Goal: Browse casually

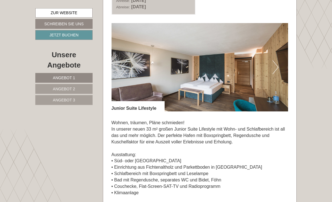
scroll to position [1099, 0]
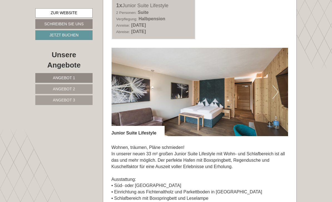
click at [277, 95] on button "Next" at bounding box center [275, 92] width 6 height 14
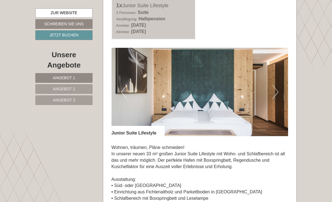
click at [277, 96] on button "Next" at bounding box center [275, 92] width 6 height 14
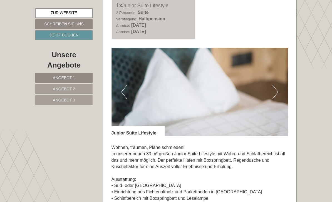
click at [279, 96] on img at bounding box center [199, 92] width 177 height 88
click at [276, 98] on button "Next" at bounding box center [275, 92] width 6 height 14
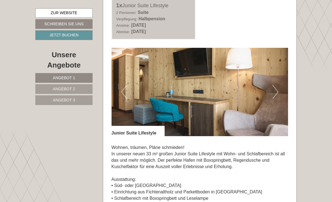
click at [275, 99] on button "Next" at bounding box center [275, 92] width 6 height 14
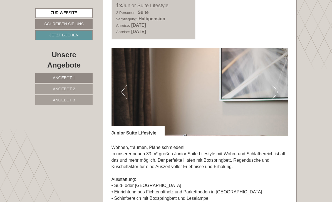
click at [277, 95] on button "Next" at bounding box center [275, 92] width 6 height 14
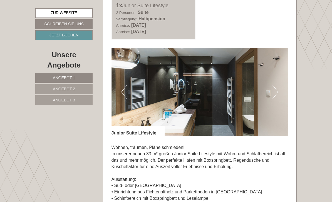
click at [276, 99] on button "Next" at bounding box center [275, 92] width 6 height 14
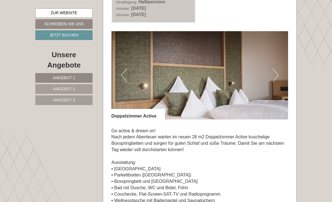
scroll to position [731, 0]
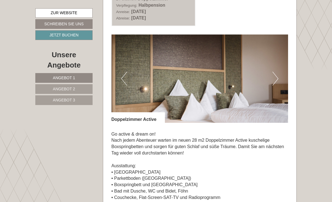
click at [279, 82] on img at bounding box center [199, 78] width 177 height 88
click at [281, 86] on img at bounding box center [199, 78] width 177 height 88
click at [276, 86] on button "Next" at bounding box center [275, 79] width 6 height 14
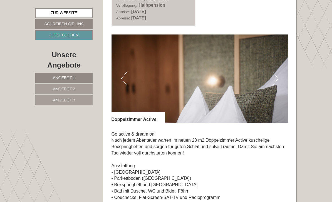
click at [276, 84] on button "Next" at bounding box center [275, 79] width 6 height 14
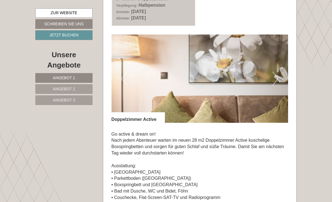
click at [277, 83] on button "Next" at bounding box center [275, 79] width 6 height 14
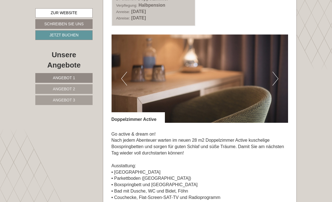
click at [275, 81] on button "Next" at bounding box center [275, 79] width 6 height 14
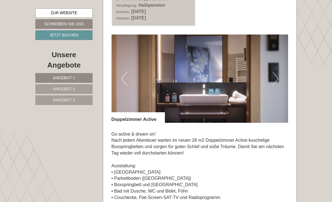
click at [273, 85] on button "Next" at bounding box center [275, 79] width 6 height 14
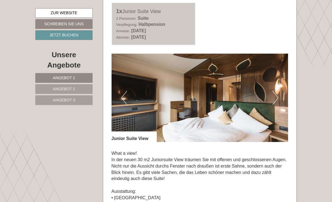
scroll to position [317, 0]
click at [277, 101] on button "Next" at bounding box center [275, 98] width 6 height 14
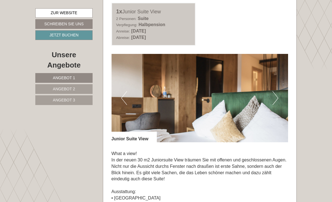
click at [275, 102] on button "Next" at bounding box center [275, 98] width 6 height 14
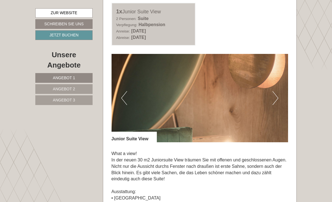
click at [277, 105] on button "Next" at bounding box center [275, 98] width 6 height 14
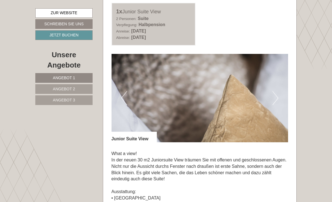
click at [275, 105] on button "Next" at bounding box center [275, 98] width 6 height 14
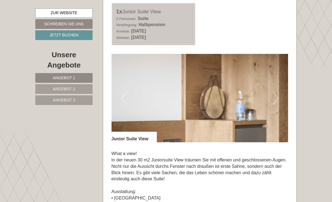
click at [277, 102] on button "Next" at bounding box center [275, 98] width 6 height 14
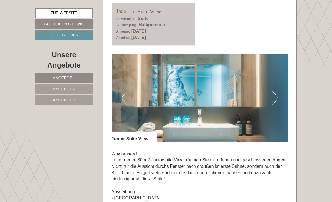
click at [278, 105] on img at bounding box center [199, 98] width 177 height 88
click at [274, 105] on button "Next" at bounding box center [275, 98] width 6 height 14
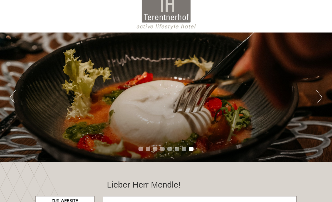
scroll to position [0, 0]
